Goal: Information Seeking & Learning: Learn about a topic

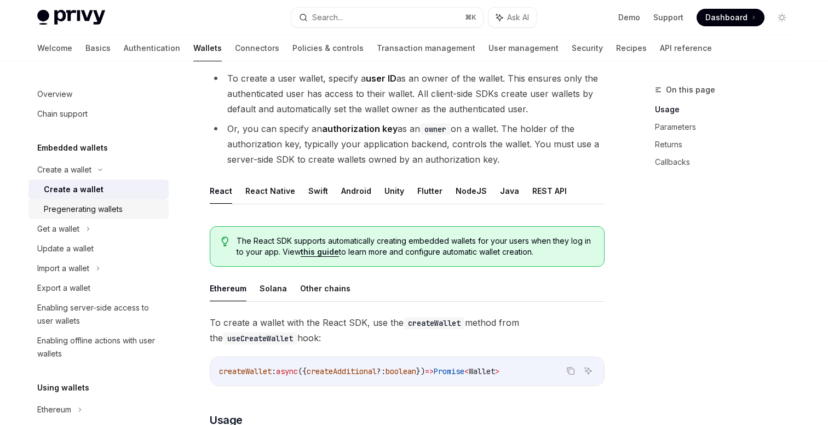
scroll to position [100, 0]
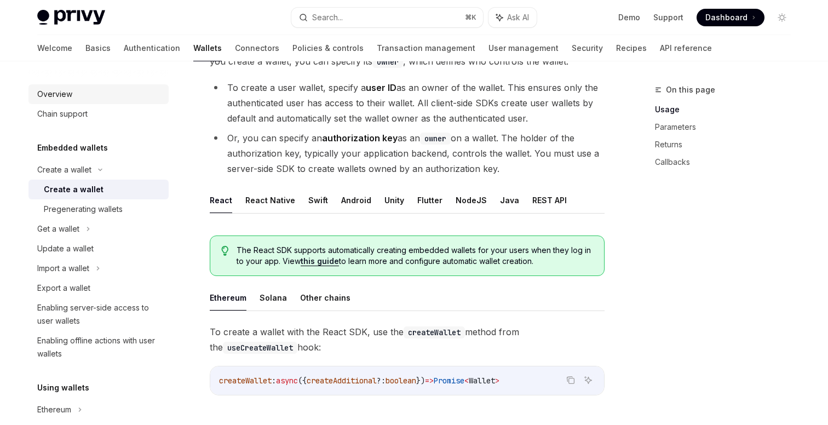
click at [82, 97] on div "Overview" at bounding box center [99, 94] width 125 height 13
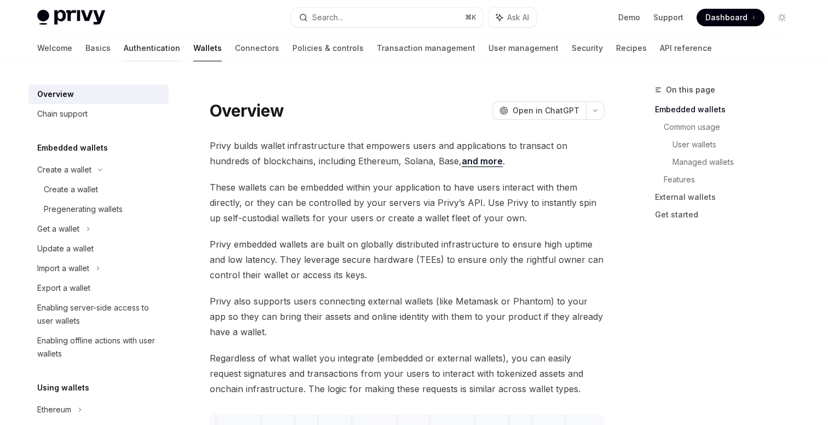
click at [124, 50] on link "Authentication" at bounding box center [152, 48] width 56 height 26
type textarea "*"
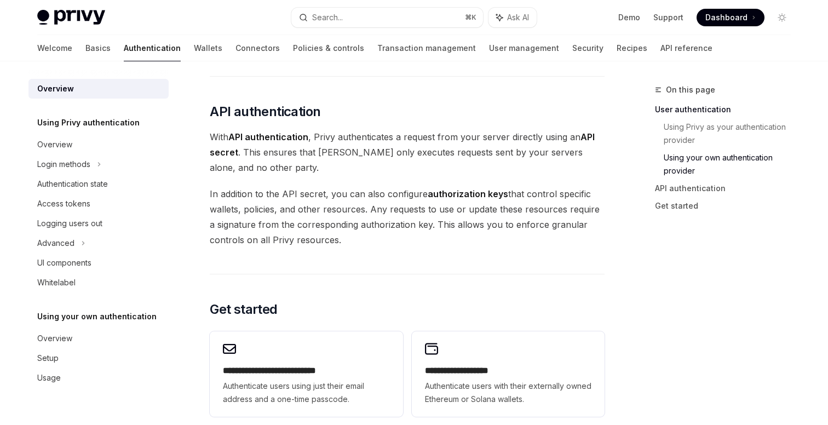
scroll to position [713, 0]
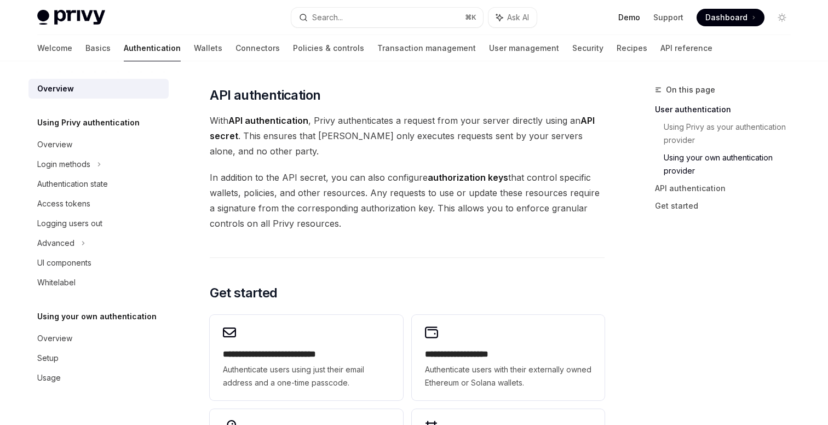
click at [623, 13] on link "Demo" at bounding box center [629, 17] width 22 height 11
